Goal: Navigation & Orientation: Find specific page/section

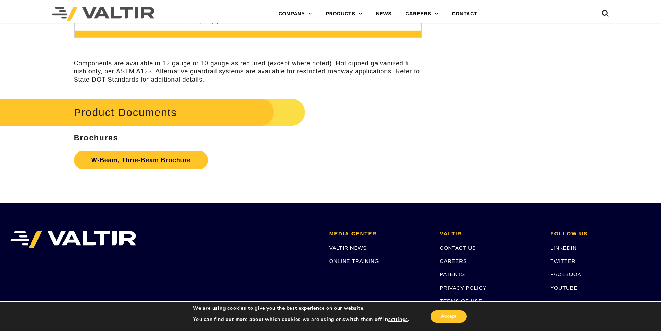
scroll to position [2274, 0]
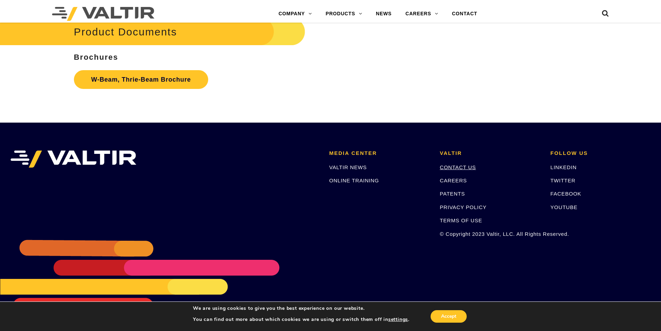
click at [456, 164] on link "CONTACT US" at bounding box center [458, 167] width 36 height 6
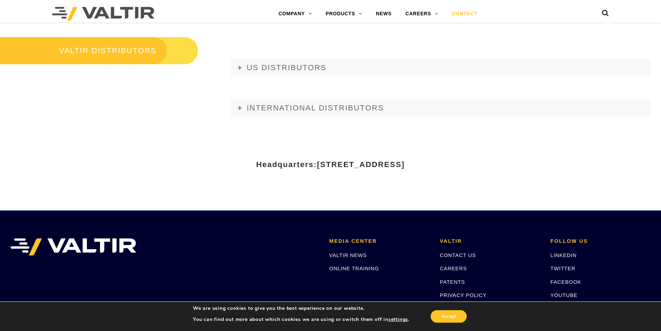
scroll to position [867, 0]
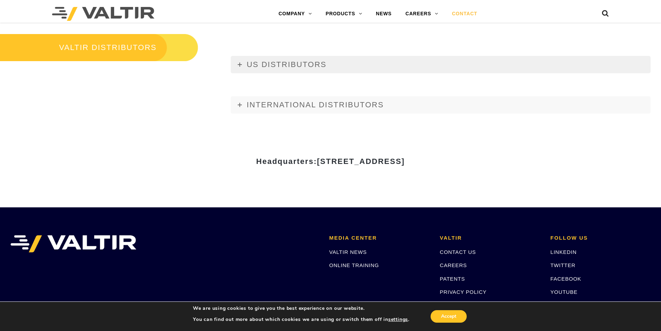
click at [279, 64] on span "US DISTRIBUTORS" at bounding box center [287, 64] width 80 height 9
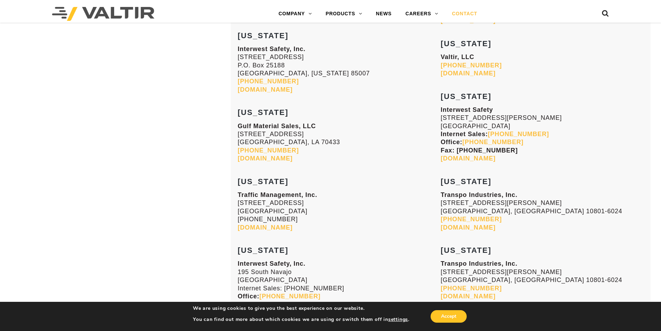
scroll to position [833, 0]
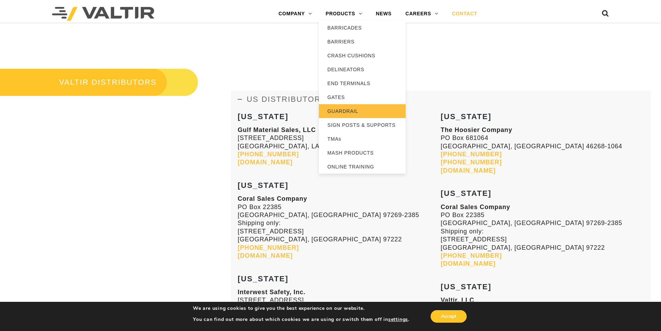
click at [338, 111] on link "GUARDRAIL" at bounding box center [362, 111] width 87 height 14
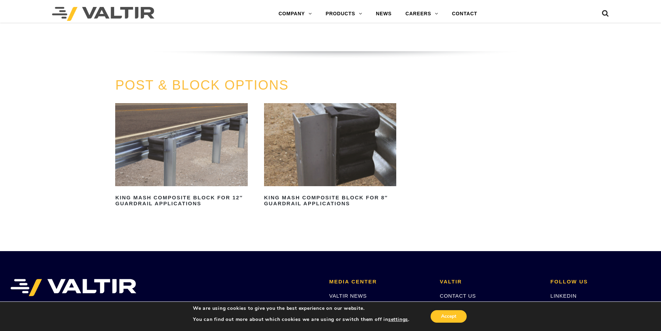
scroll to position [788, 0]
